Goal: Information Seeking & Learning: Check status

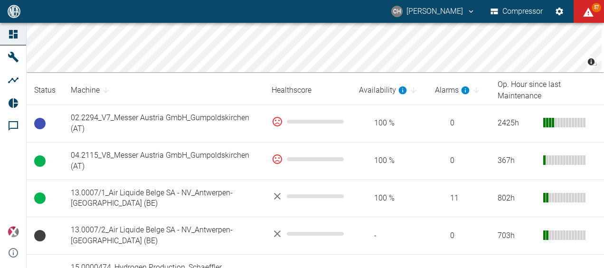
scroll to position [141, 0]
click at [547, 92] on th "Op. Hour since last Maintenance" at bounding box center [547, 90] width 114 height 29
click at [507, 92] on th "Op. Hour since last Maintenance" at bounding box center [547, 90] width 114 height 29
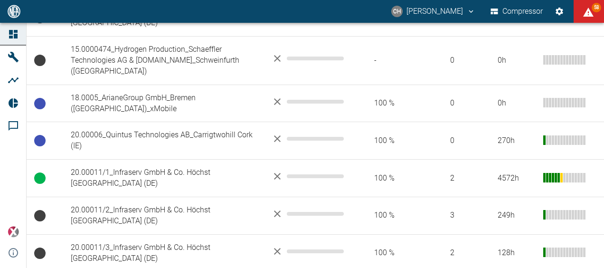
scroll to position [358, 0]
click at [203, 160] on td "20.00011/1_Infraserv GmbH & Co. Höchst [GEOGRAPHIC_DATA] (DE)" at bounding box center [163, 179] width 201 height 38
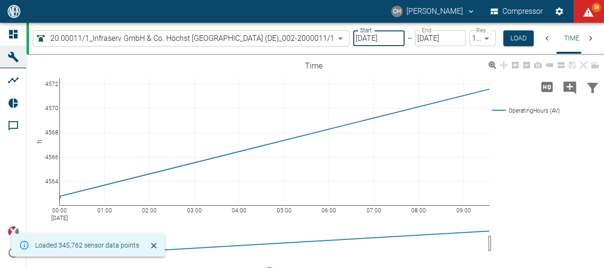
click at [392, 38] on input "[DATE]" at bounding box center [378, 38] width 51 height 16
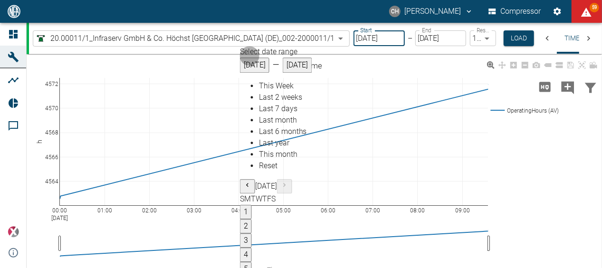
click at [251, 181] on icon "Previous month" at bounding box center [248, 185] width 8 height 8
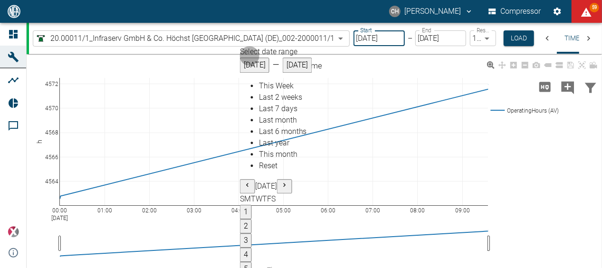
click at [251, 181] on icon "Previous month" at bounding box center [248, 185] width 8 height 8
click at [252, 205] on button "1" at bounding box center [246, 212] width 12 height 14
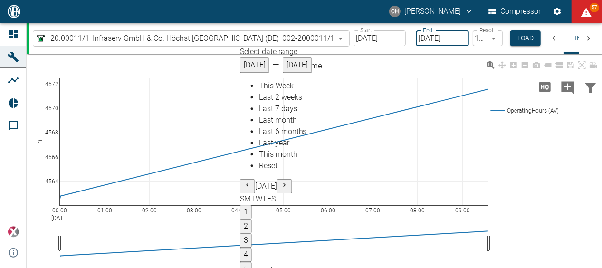
type input "[DATE]"
type input "10min"
click at [251, 181] on icon "Previous month" at bounding box center [248, 185] width 8 height 8
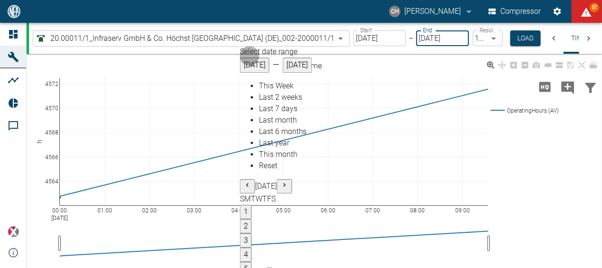
click at [251, 181] on icon "Previous month" at bounding box center [248, 185] width 8 height 8
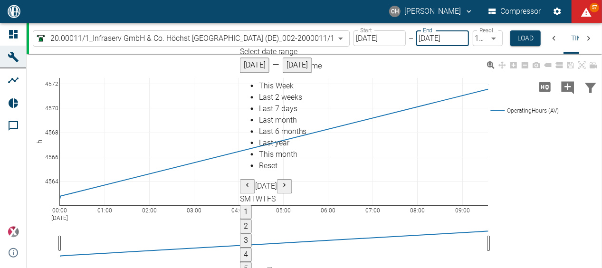
click at [251, 181] on icon "Previous month" at bounding box center [248, 185] width 8 height 8
type input "[DATE]"
type input "2min"
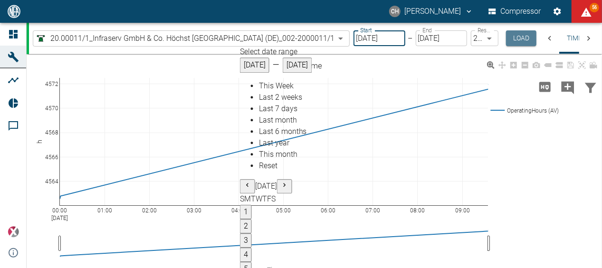
click at [524, 38] on button "Load" at bounding box center [521, 38] width 30 height 16
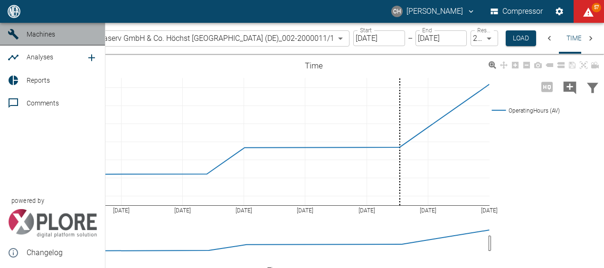
click at [17, 40] on icon at bounding box center [13, 33] width 11 height 11
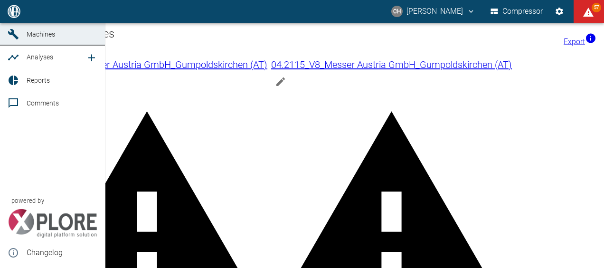
click at [45, 15] on span "Dashboard" at bounding box center [43, 12] width 33 height 8
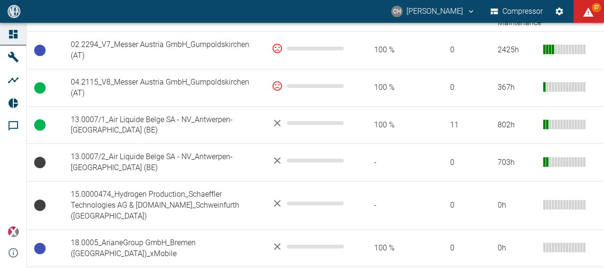
scroll to position [216, 0]
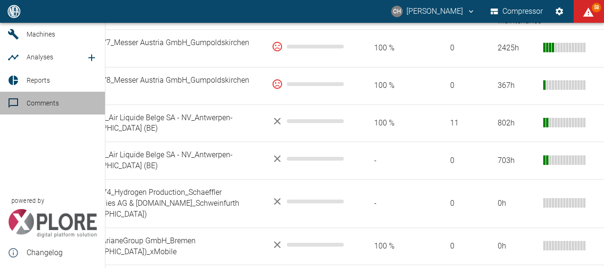
click at [32, 107] on span "Comments" at bounding box center [43, 103] width 32 height 8
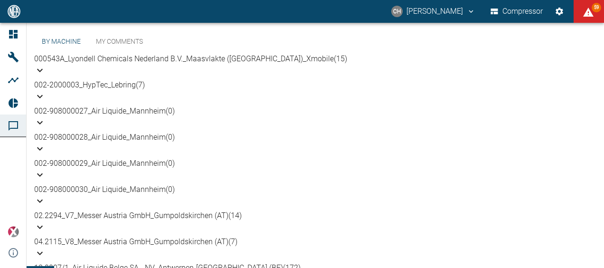
scroll to position [119, 0]
click at [280, 262] on div "13.0007/1_Air Liquide Belge SA - NV_Antwerpen-[GEOGRAPHIC_DATA] (BE) (172)" at bounding box center [315, 267] width 562 height 11
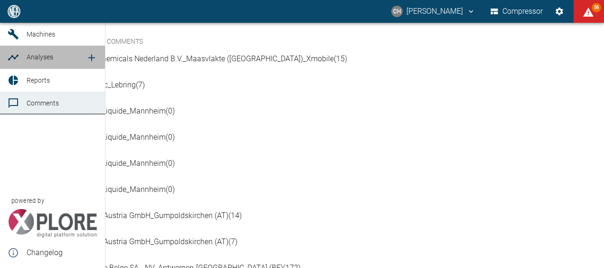
click at [16, 63] on icon at bounding box center [13, 57] width 11 height 11
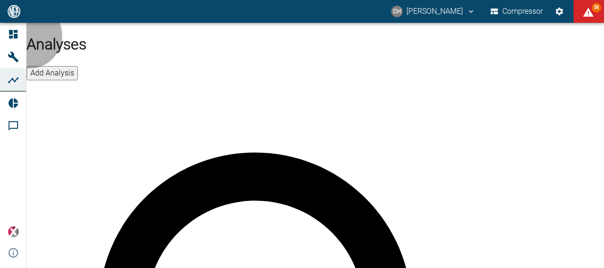
click at [78, 66] on button "Add Analysis" at bounding box center [52, 73] width 51 height 14
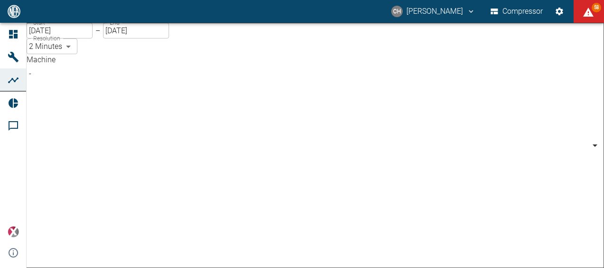
click at [150, 85] on body "CH [PERSON_NAME] Compressor 58 Dashboard Machines Analyses Reports Comments pow…" at bounding box center [302, 134] width 604 height 268
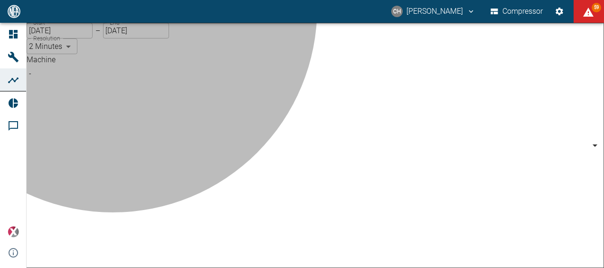
type input "259bb4d1-24a0-4d0a-9cdd-a1b37587fdca"
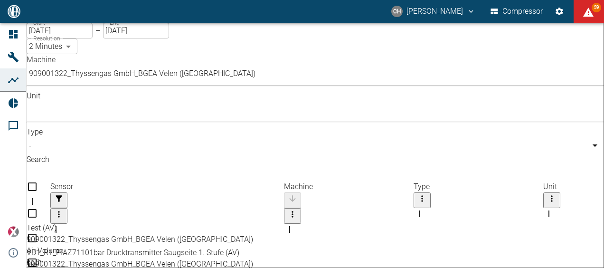
drag, startPoint x: 194, startPoint y: 110, endPoint x: 298, endPoint y: 116, distance: 104.2
click at [284, 224] on div "Sensor" at bounding box center [167, 237] width 234 height 27
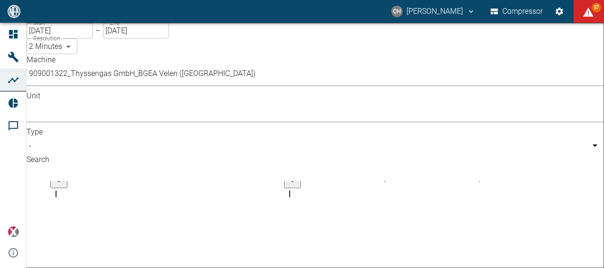
scroll to position [254, 0]
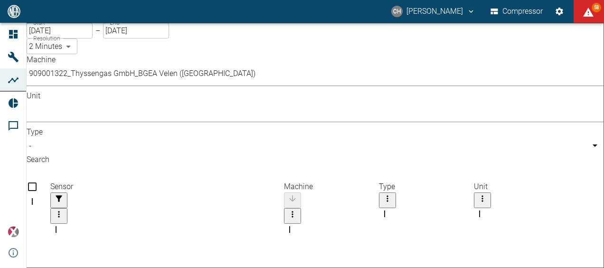
checkbox input "false"
checkbox input "true"
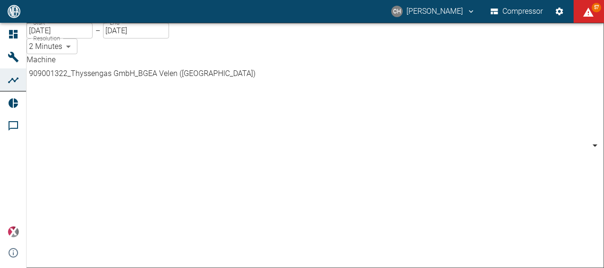
click at [151, 84] on body "CH [PERSON_NAME] Compressor 57 Dashboard Machines Analyses Reports Comments pow…" at bounding box center [302, 134] width 604 height 268
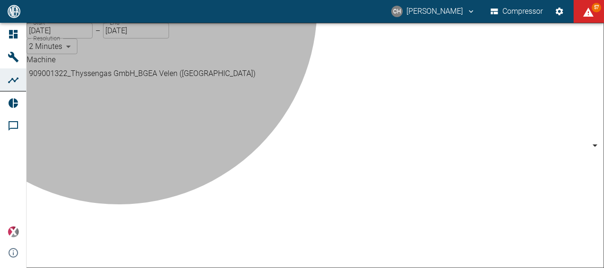
type input "d323cb37-0897-47d8-890e-65236b20deb2"
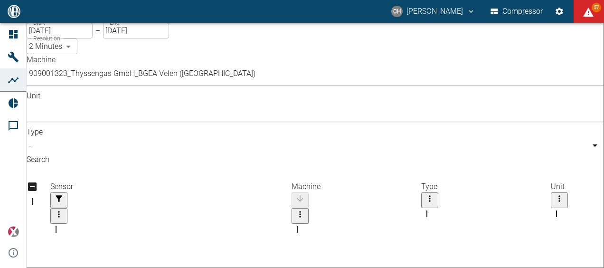
drag, startPoint x: 192, startPoint y: 107, endPoint x: 303, endPoint y: 133, distance: 114.5
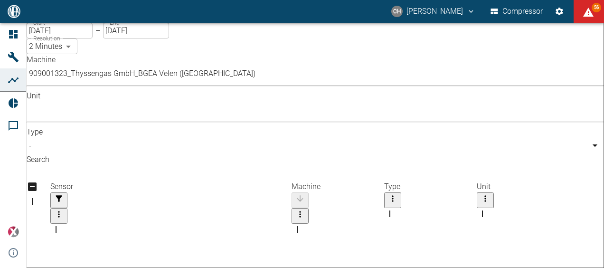
checkbox input "true"
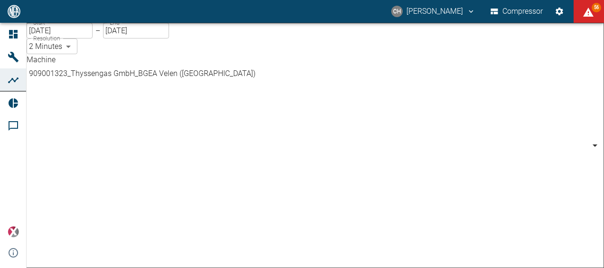
click at [152, 84] on body "CH [PERSON_NAME] Compressor 56 Dashboard Machines Analyses Reports Comments pow…" at bounding box center [302, 134] width 604 height 268
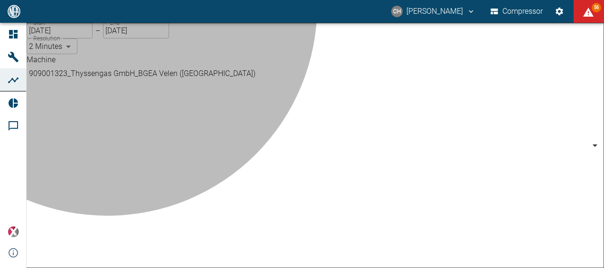
type input "844eaeab-9828-4312-bce0-6553bba898d4"
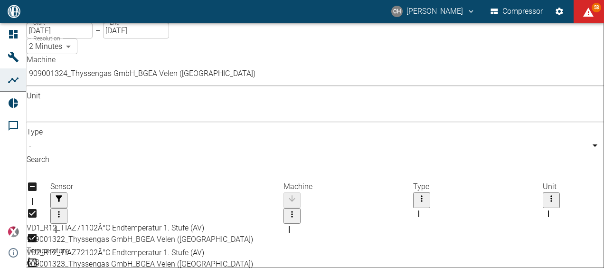
drag, startPoint x: 195, startPoint y: 108, endPoint x: 298, endPoint y: 133, distance: 106.4
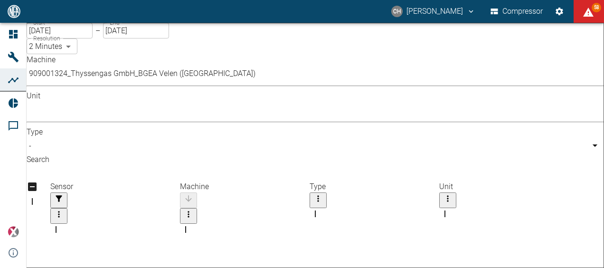
checkbox input "true"
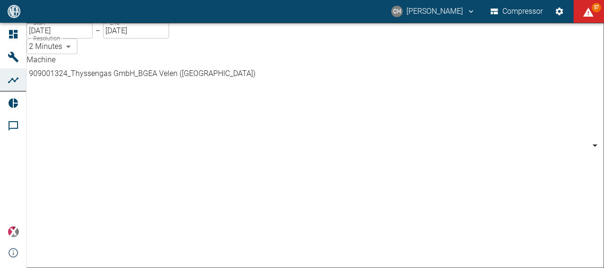
click at [146, 83] on body "CH [PERSON_NAME] Compressor 57 Dashboard Machines Analyses Reports Comments pow…" at bounding box center [302, 134] width 604 height 268
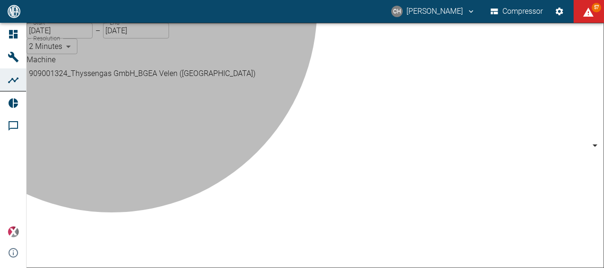
type input "259bb4d1-24a0-4d0a-9cdd-a1b37587fdca"
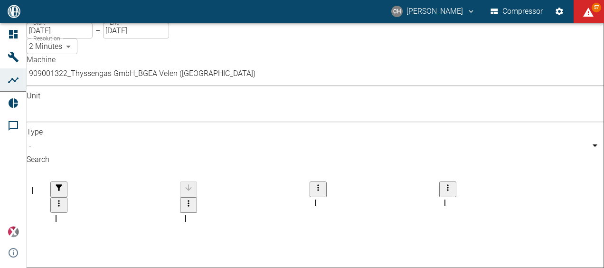
scroll to position [460, 0]
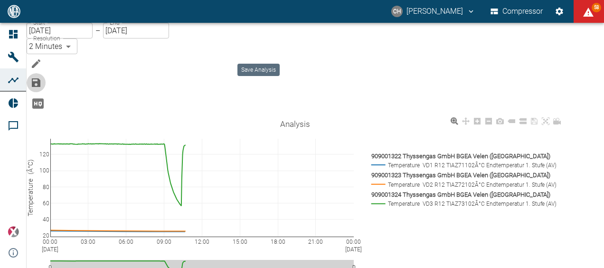
click at [40, 78] on icon "Save Analysis" at bounding box center [36, 82] width 9 height 9
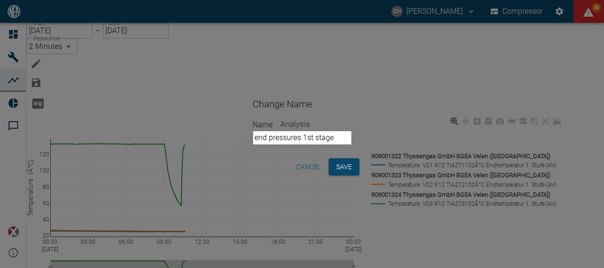
type input "end pressures 1st stage"
click at [360, 170] on button "Save" at bounding box center [344, 167] width 31 height 18
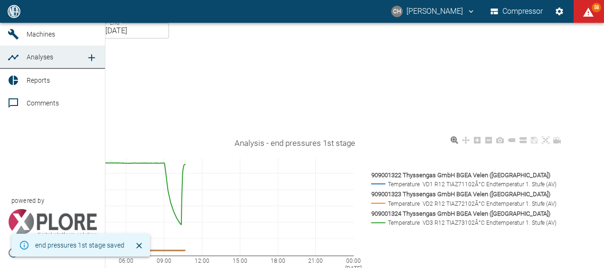
click at [20, 63] on div at bounding box center [15, 57] width 14 height 11
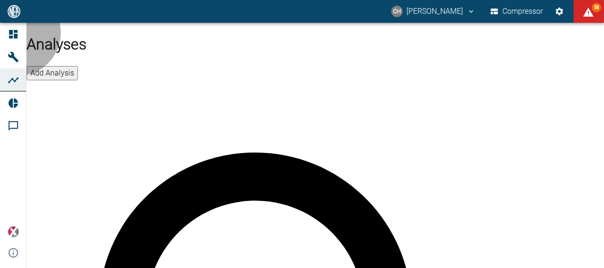
click at [78, 66] on button "Add Analysis" at bounding box center [52, 73] width 51 height 14
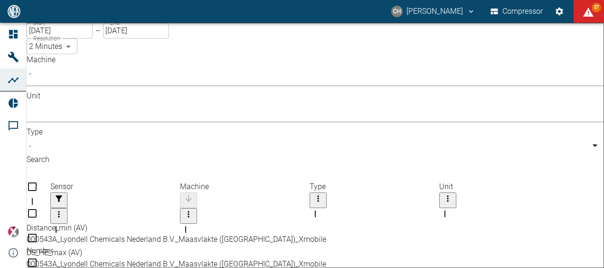
click at [135, 84] on body "CH [PERSON_NAME] Compressor 57 Dashboard Machines Analyses Reports Comments pow…" at bounding box center [302, 134] width 604 height 268
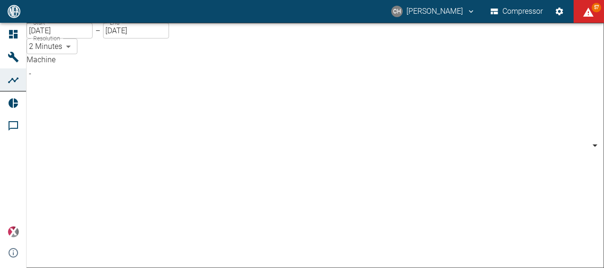
scroll to position [345, 0]
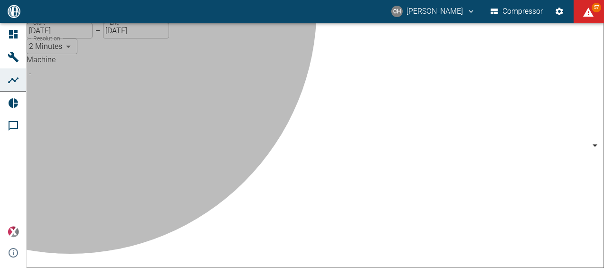
type input "259bb4d1-24a0-4d0a-9cdd-a1b37587fdca"
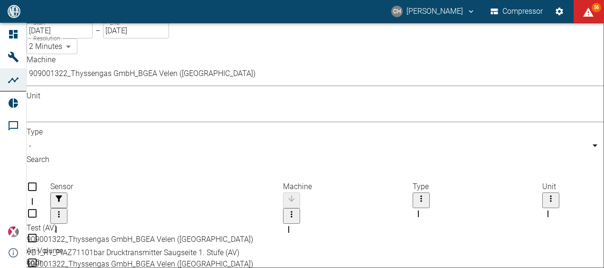
drag, startPoint x: 197, startPoint y: 115, endPoint x: 300, endPoint y: 138, distance: 106.1
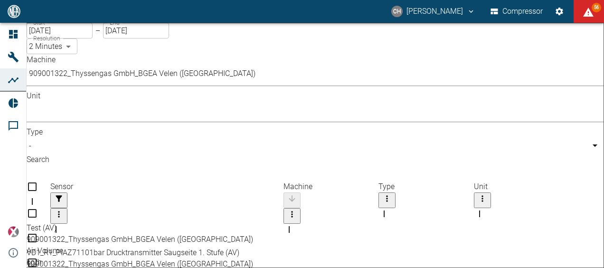
click at [448, 165] on input "text" at bounding box center [318, 173] width 582 height 16
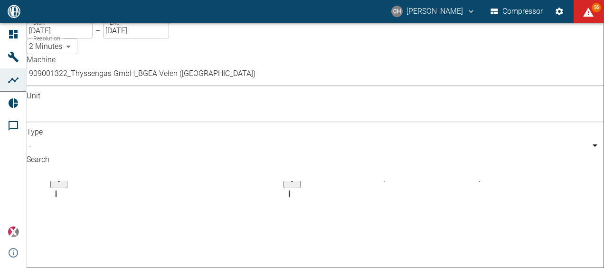
scroll to position [177, 0]
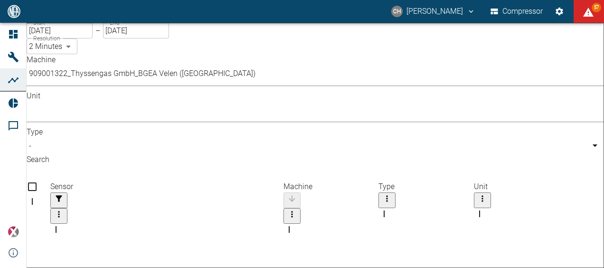
checkbox input "true"
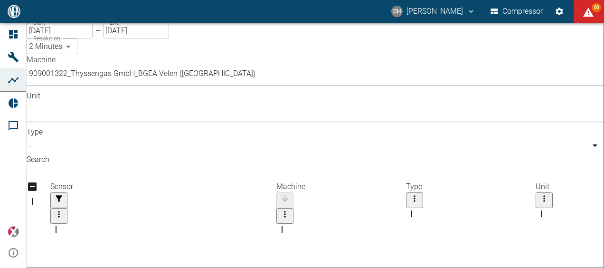
drag, startPoint x: 196, startPoint y: 114, endPoint x: 293, endPoint y: 131, distance: 98.4
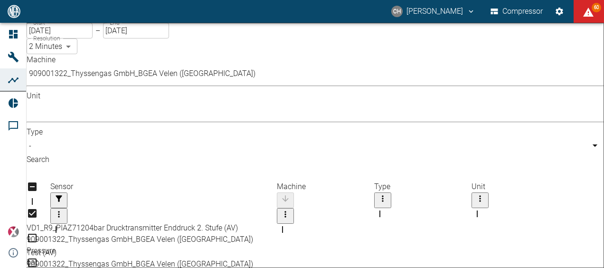
scroll to position [281, 0]
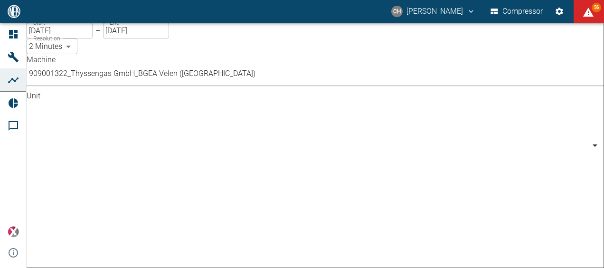
click at [231, 84] on body "CH [PERSON_NAME] Compressor 56 Dashboard Machines Analyses Reports Comments pow…" at bounding box center [302, 134] width 604 height 268
type input "rpm"
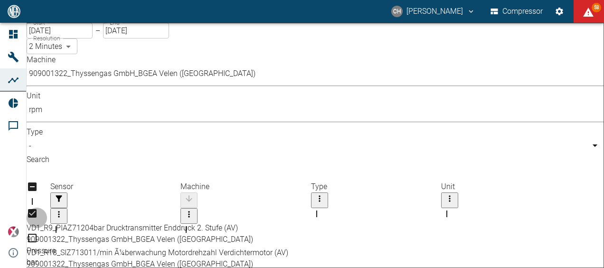
click at [55, 208] on input "Select row" at bounding box center [299, 232] width 545 height 49
checkbox input "true"
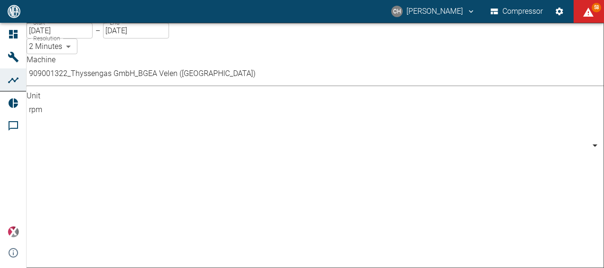
click at [231, 84] on body "CH [PERSON_NAME] Compressor 58 Dashboard Machines Analyses Reports Comments pow…" at bounding box center [302, 134] width 604 height 268
click at [231, 86] on body "CH [PERSON_NAME] Compressor 56 Dashboard Machines Analyses Reports Comments pow…" at bounding box center [302, 134] width 604 height 268
type input "kW"
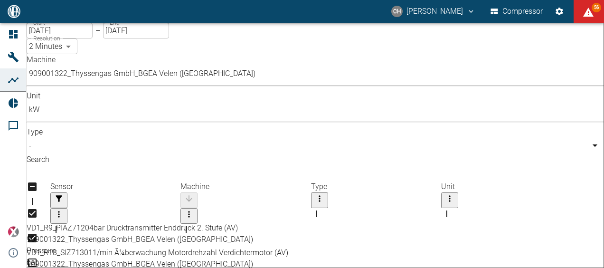
click at [48, 208] on input "Select row" at bounding box center [299, 245] width 545 height 74
checkbox input "true"
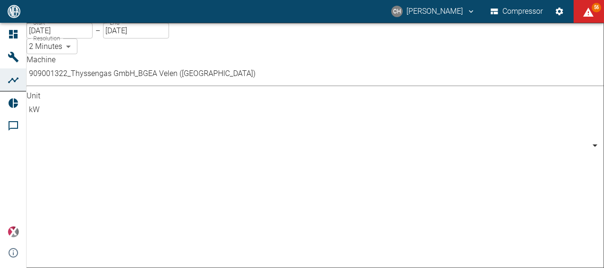
click at [238, 85] on body "CH [PERSON_NAME] Compressor 56 Dashboard Machines Analyses Reports Comments pow…" at bounding box center [302, 134] width 604 height 268
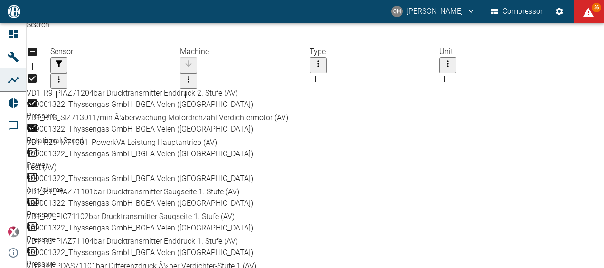
scroll to position [0, 0]
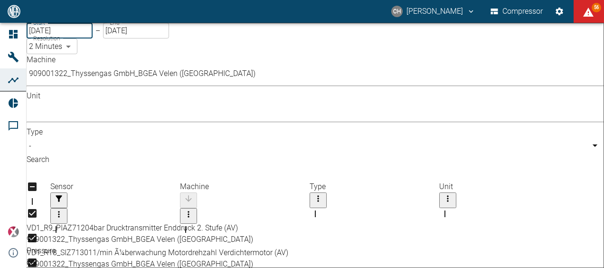
click at [81, 38] on input "[DATE]" at bounding box center [60, 31] width 66 height 16
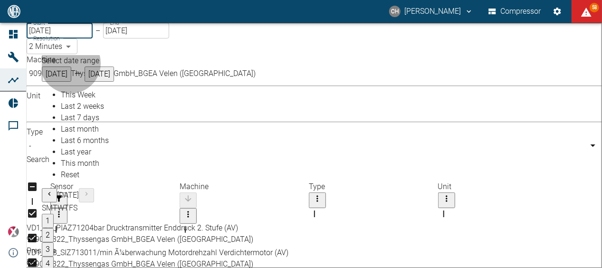
click at [78, 168] on span "This month" at bounding box center [80, 163] width 38 height 9
type input "[DATE]"
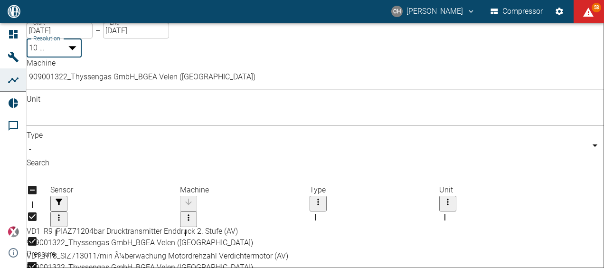
click at [225, 46] on body "CH [PERSON_NAME] Compressor 58 Dashboard Machines Analyses Reports Comments pow…" at bounding box center [302, 134] width 604 height 268
type input "2min"
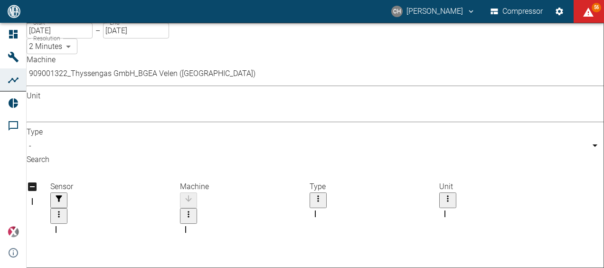
scroll to position [239, 0]
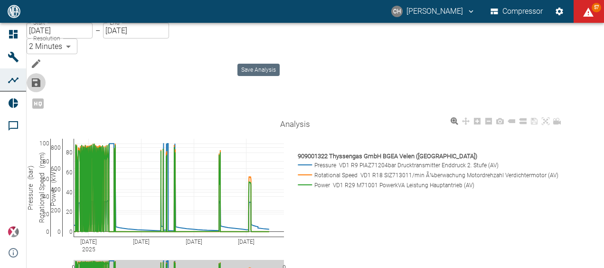
click at [40, 78] on icon "Save Analysis" at bounding box center [36, 82] width 9 height 9
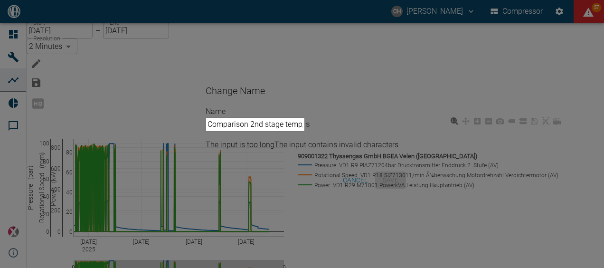
click at [305, 131] on input "Comparison 2nd stage temp/ motor speed/ power" at bounding box center [255, 124] width 99 height 14
click at [256, 132] on input "Comparison 2nd stage temp/ motor speed & power" at bounding box center [255, 124] width 99 height 14
type input "2nd stage temp/ motor speed & power"
click at [402, 149] on div "Name 2nd stage temp/ motor speed & power The input is too longThe input contain…" at bounding box center [302, 137] width 216 height 62
click at [350, 174] on button "cancel" at bounding box center [355, 180] width 32 height 18
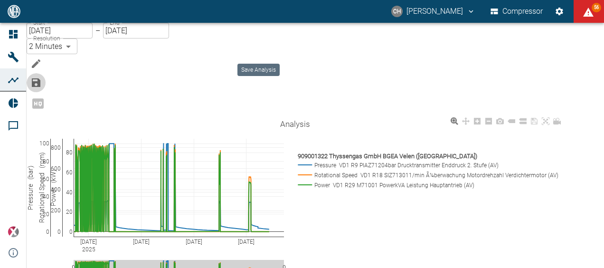
click at [42, 77] on icon "Save Analysis" at bounding box center [35, 82] width 11 height 11
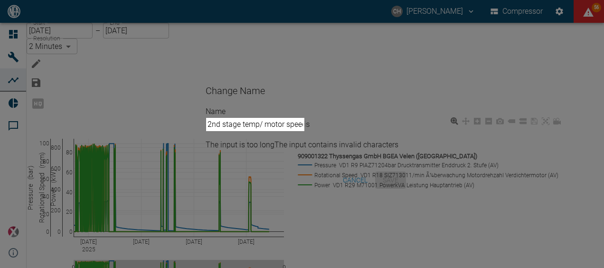
click at [273, 131] on input "2nd stage temp/ motor speed & power" at bounding box center [255, 124] width 99 height 14
type input "2nd stage - motor speed & power"
click at [395, 170] on div "cancel Save" at bounding box center [302, 180] width 216 height 25
click at [346, 175] on button "cancel" at bounding box center [355, 180] width 32 height 18
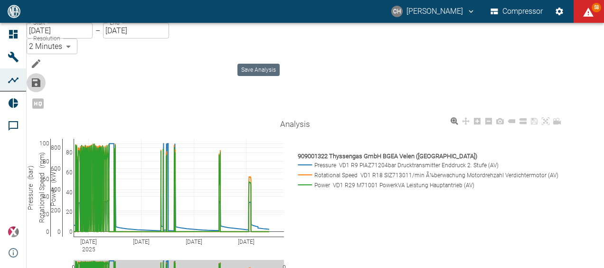
click at [42, 77] on icon "Save Analysis" at bounding box center [35, 82] width 11 height 11
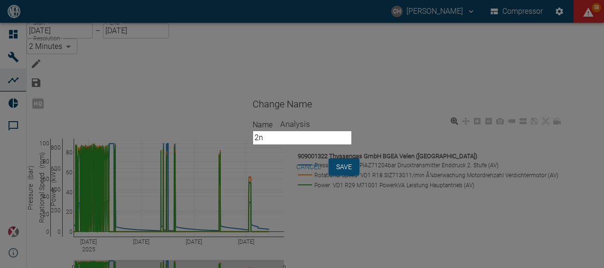
type input "2"
type input "Motor speed"
click at [360, 169] on button "Save" at bounding box center [344, 167] width 31 height 18
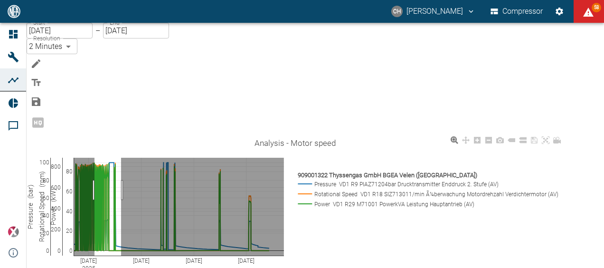
drag, startPoint x: 114, startPoint y: 123, endPoint x: 142, endPoint y: 128, distance: 28.6
click at [142, 158] on rect at bounding box center [179, 207] width 210 height 98
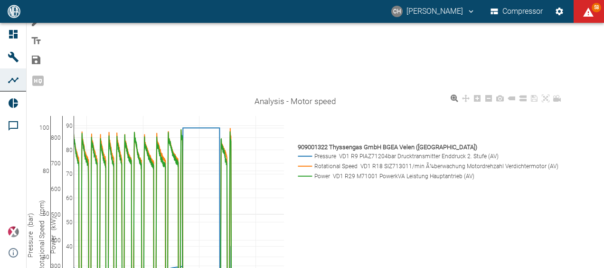
scroll to position [41, 0]
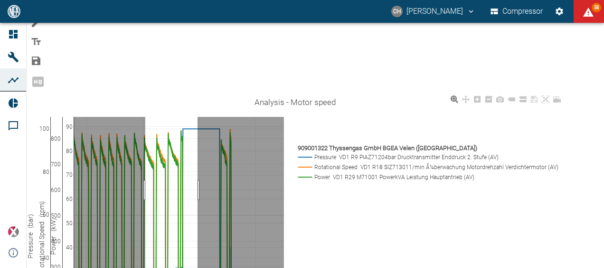
drag, startPoint x: 164, startPoint y: 123, endPoint x: 217, endPoint y: 129, distance: 53.1
click at [217, 129] on rect at bounding box center [179, 236] width 210 height 239
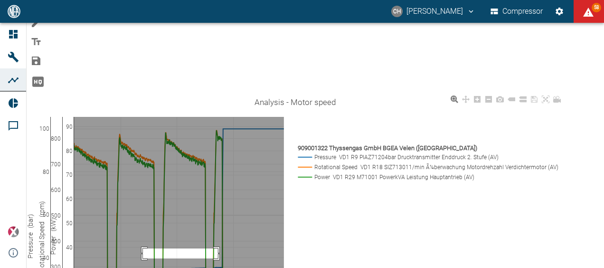
drag, startPoint x: 162, startPoint y: 181, endPoint x: 236, endPoint y: 190, distance: 74.2
click at [236, 190] on rect at bounding box center [179, 236] width 210 height 239
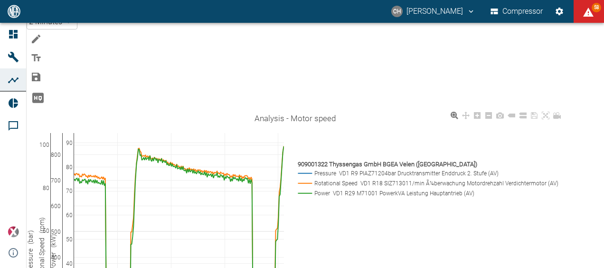
scroll to position [24, 0]
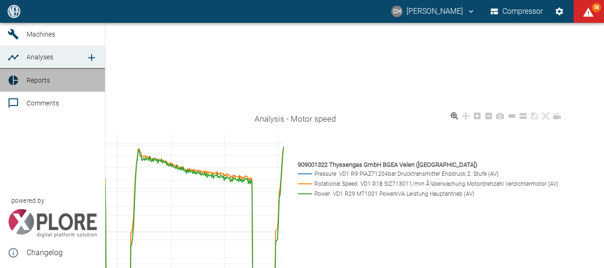
click at [28, 84] on span "Reports" at bounding box center [38, 80] width 23 height 8
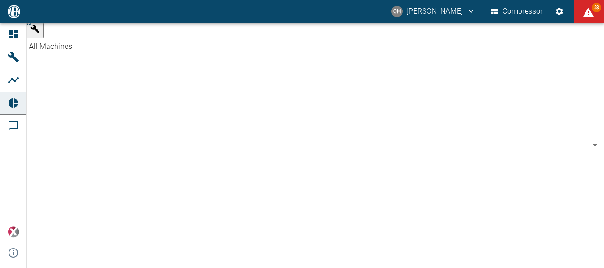
click at [124, 35] on body "CH [PERSON_NAME] Compressor 58 Dashboard Machines Analyses Reports Comments pow…" at bounding box center [302, 134] width 604 height 268
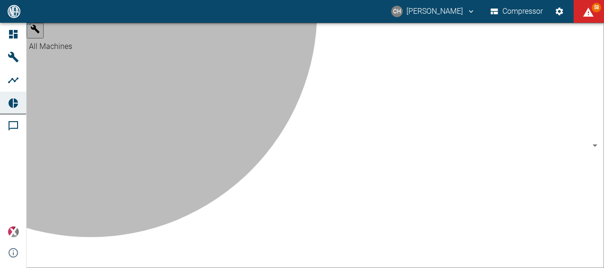
type input "d323cb37-0897-47d8-890e-65236b20deb2"
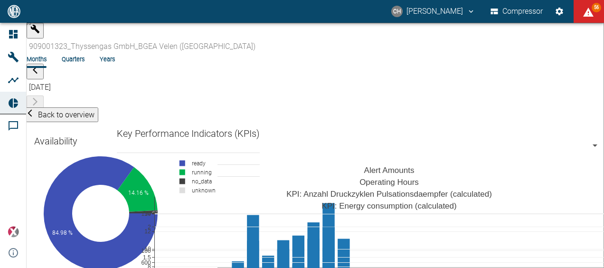
click at [47, 107] on button "Back to overview" at bounding box center [61, 114] width 76 height 15
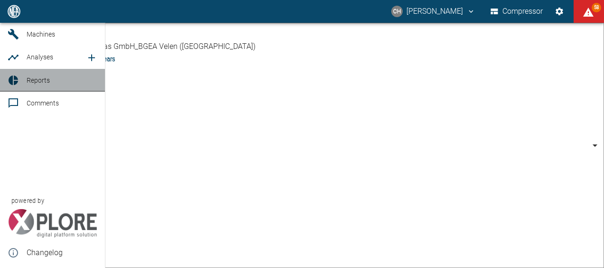
click at [25, 92] on link "Reports" at bounding box center [52, 80] width 105 height 23
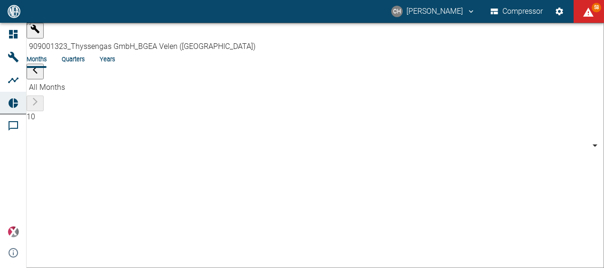
click at [120, 31] on body "CH [PERSON_NAME] Compressor 58 Dashboard Machines Analyses Reports Comments pow…" at bounding box center [302, 134] width 604 height 268
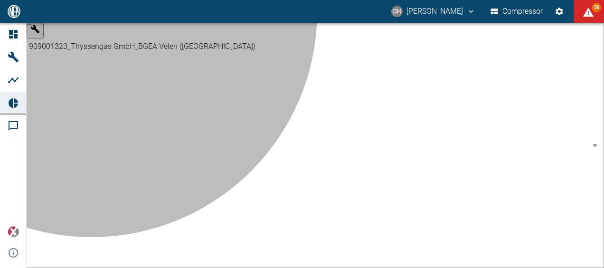
type input "62df7942-7815-4ccf-a722-4ba74b721732"
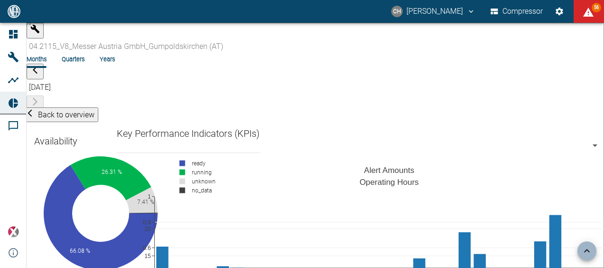
scroll to position [671, 0]
drag, startPoint x: 223, startPoint y: 106, endPoint x: 467, endPoint y: 131, distance: 245.3
drag, startPoint x: 380, startPoint y: 153, endPoint x: 443, endPoint y: 169, distance: 65.1
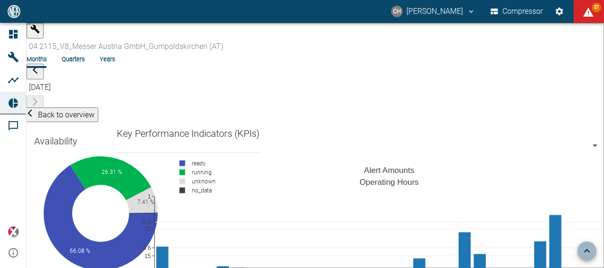
scroll to position [1596, 0]
drag, startPoint x: 364, startPoint y: 69, endPoint x: 452, endPoint y: 201, distance: 159.0
drag, startPoint x: 199, startPoint y: 67, endPoint x: 349, endPoint y: 194, distance: 196.2
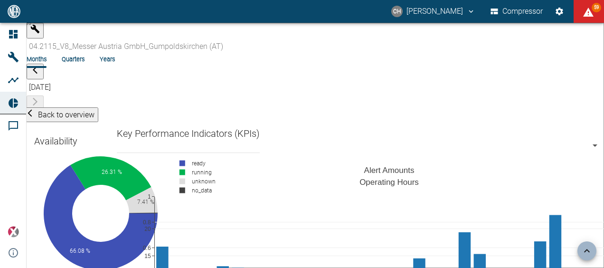
drag, startPoint x: 317, startPoint y: 66, endPoint x: 423, endPoint y: 198, distance: 168.5
drag, startPoint x: 323, startPoint y: 67, endPoint x: 418, endPoint y: 192, distance: 156.8
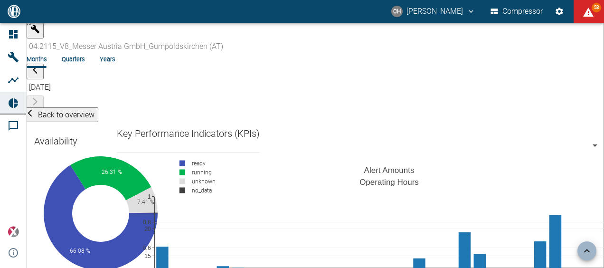
drag, startPoint x: 293, startPoint y: 66, endPoint x: 394, endPoint y: 195, distance: 163.0
drag, startPoint x: 309, startPoint y: 66, endPoint x: 438, endPoint y: 199, distance: 184.7
drag, startPoint x: 292, startPoint y: 67, endPoint x: 422, endPoint y: 194, distance: 181.0
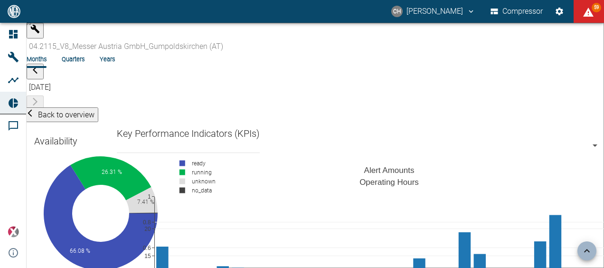
drag, startPoint x: 315, startPoint y: 61, endPoint x: 420, endPoint y: 146, distance: 135.4
drag, startPoint x: 321, startPoint y: 67, endPoint x: 433, endPoint y: 205, distance: 177.6
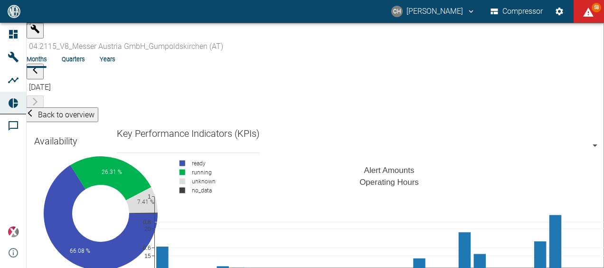
scroll to position [1554, 0]
drag, startPoint x: 404, startPoint y: 151, endPoint x: 347, endPoint y: 160, distance: 57.6
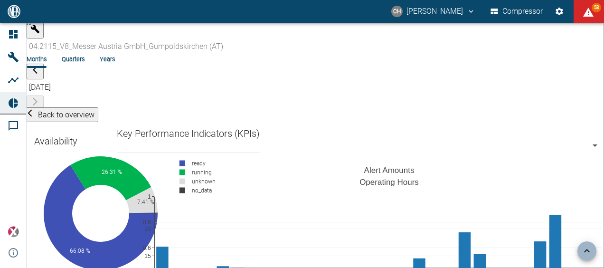
drag, startPoint x: 388, startPoint y: 207, endPoint x: 432, endPoint y: 238, distance: 53.8
